Goal: Find specific page/section: Find specific page/section

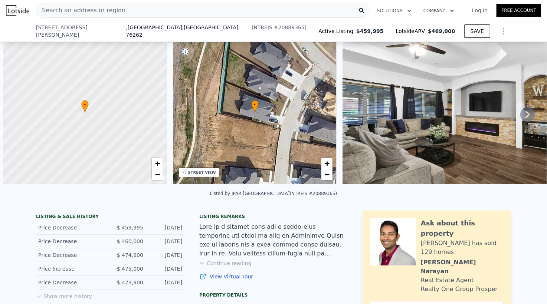
scroll to position [0, 3]
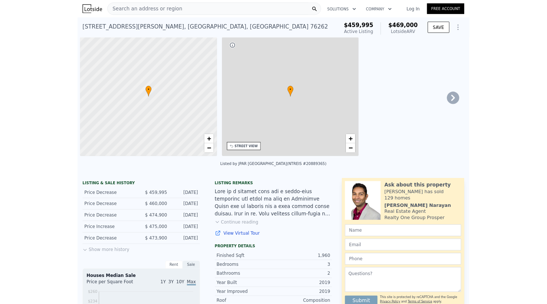
scroll to position [0, 3]
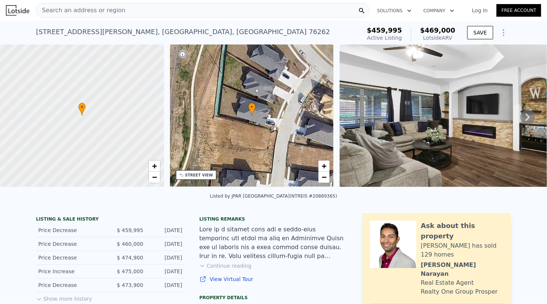
click at [95, 9] on span "Search an address or region" at bounding box center [80, 10] width 89 height 9
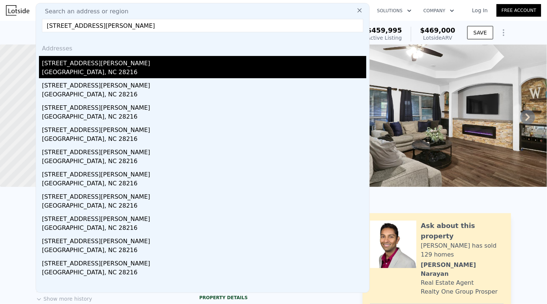
type input "[STREET_ADDRESS][PERSON_NAME]"
click at [93, 67] on div "[STREET_ADDRESS][PERSON_NAME]" at bounding box center [204, 62] width 324 height 12
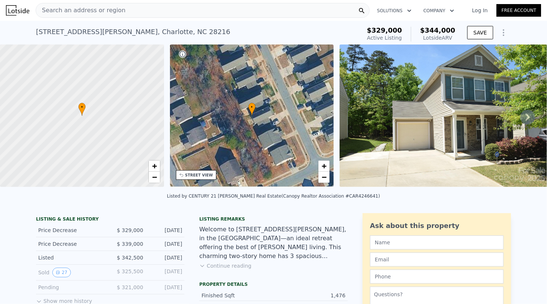
click at [96, 12] on span "Search an address or region" at bounding box center [80, 10] width 89 height 9
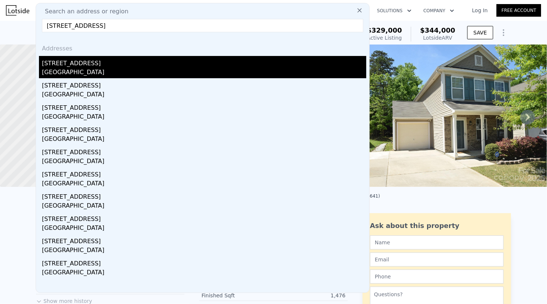
type input "[STREET_ADDRESS]"
click at [85, 64] on div "[STREET_ADDRESS]" at bounding box center [204, 62] width 324 height 12
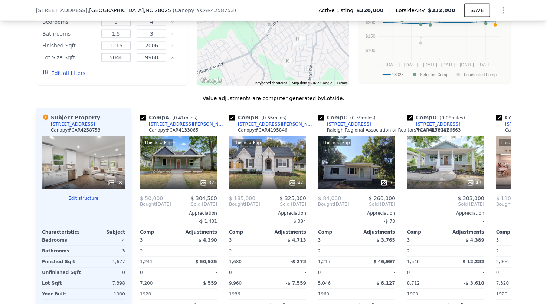
scroll to position [937, 0]
